Goal: Navigation & Orientation: Find specific page/section

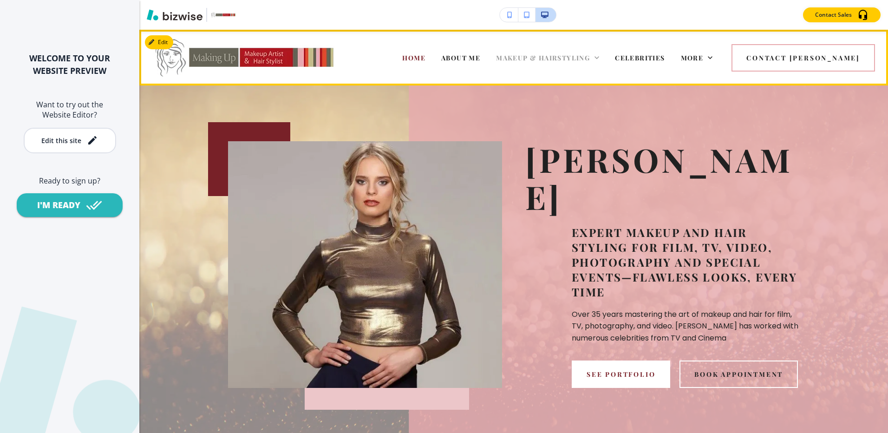
click at [586, 53] on span "MAKEUP & HAIRSTYLING" at bounding box center [543, 57] width 94 height 9
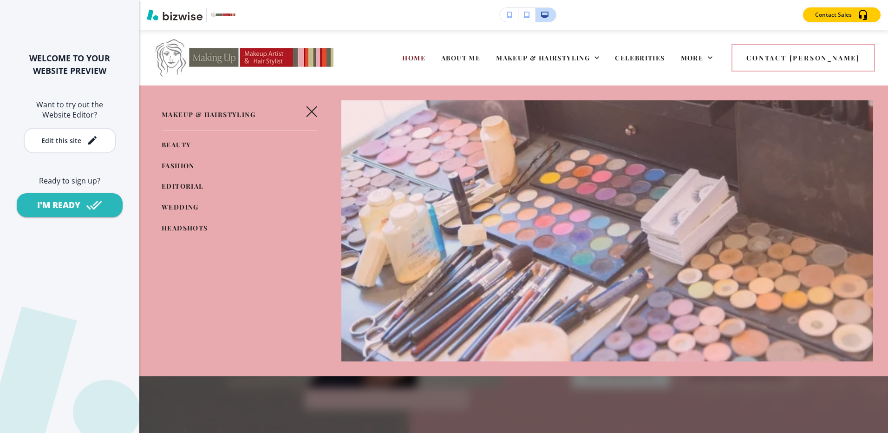
click at [168, 206] on span "WEDDING" at bounding box center [180, 207] width 37 height 9
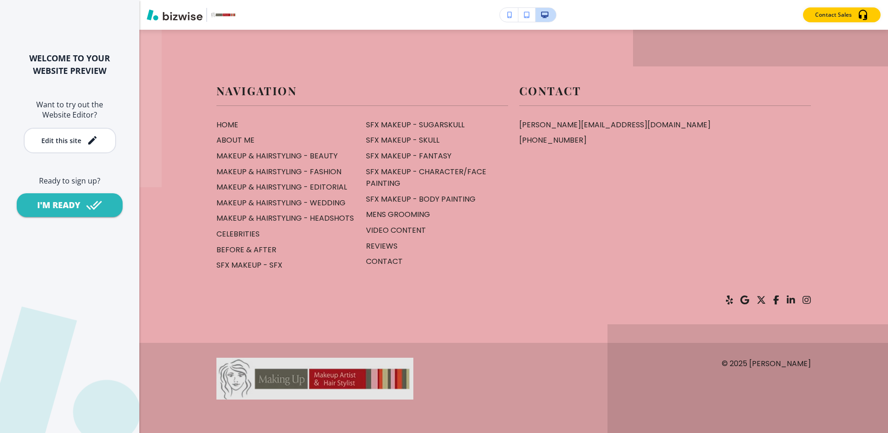
scroll to position [5343, 0]
